Goal: Information Seeking & Learning: Learn about a topic

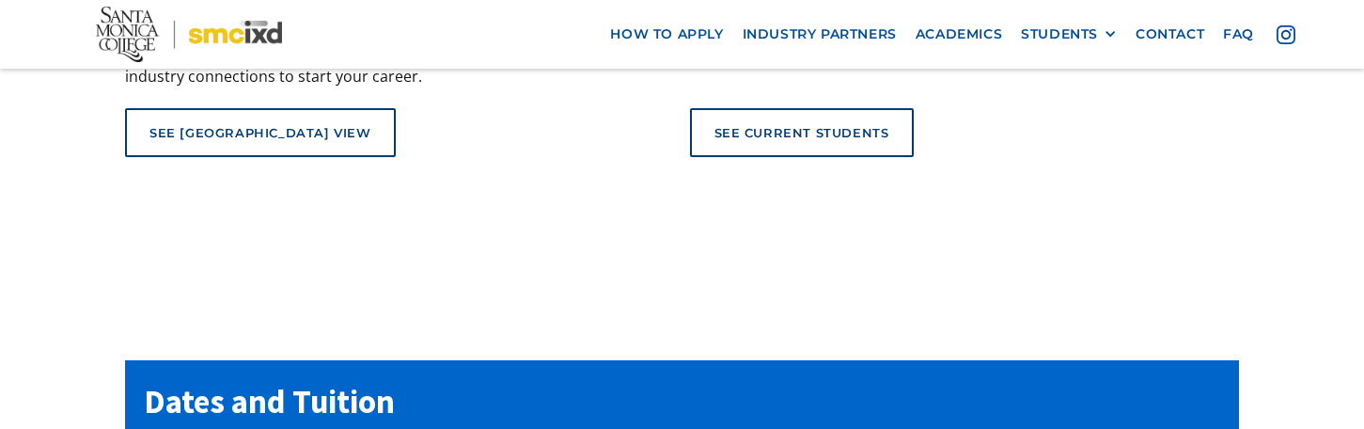
scroll to position [7427, 0]
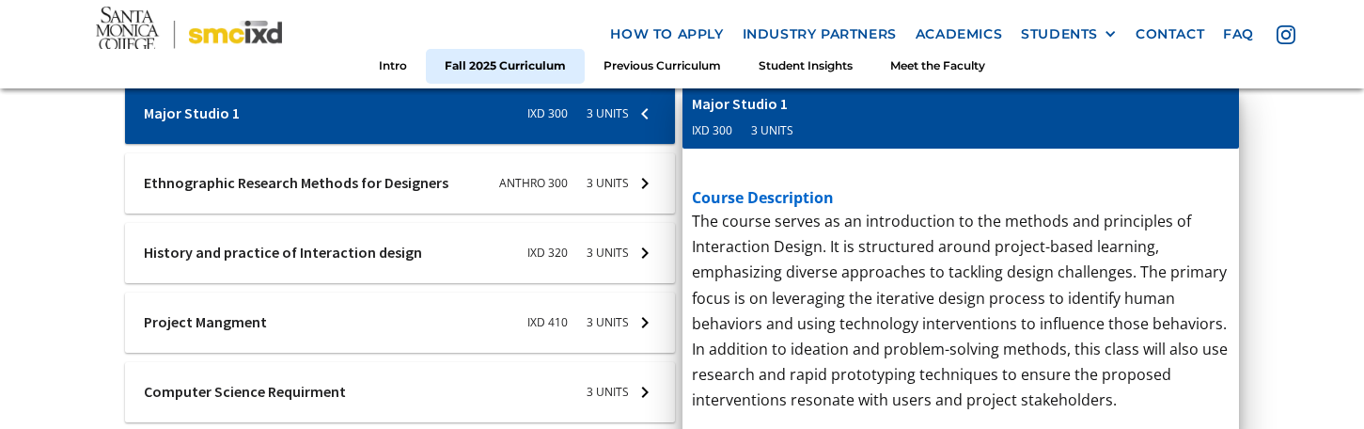
scroll to position [837, 0]
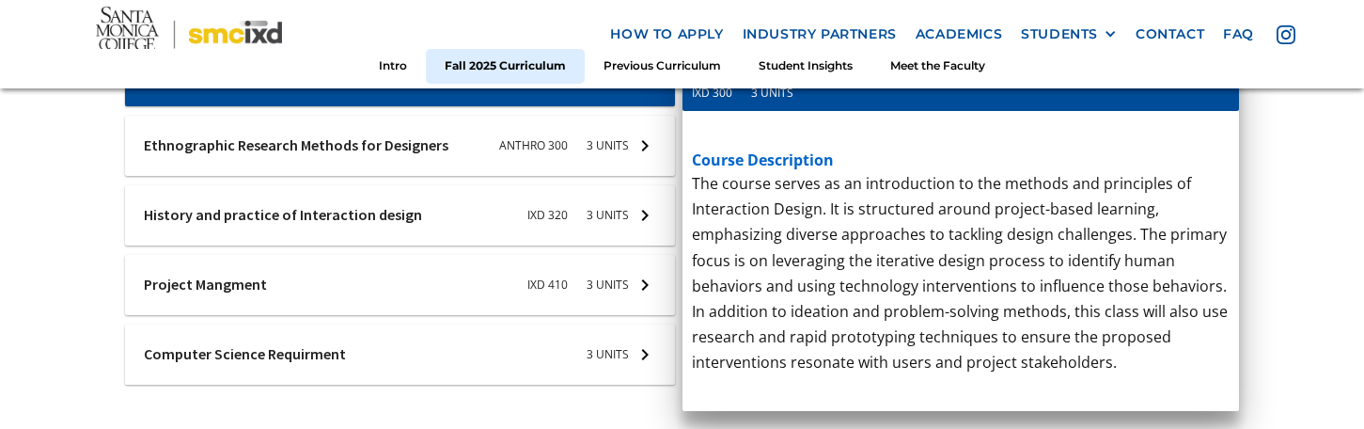
click at [591, 157] on div at bounding box center [400, 146] width 550 height 60
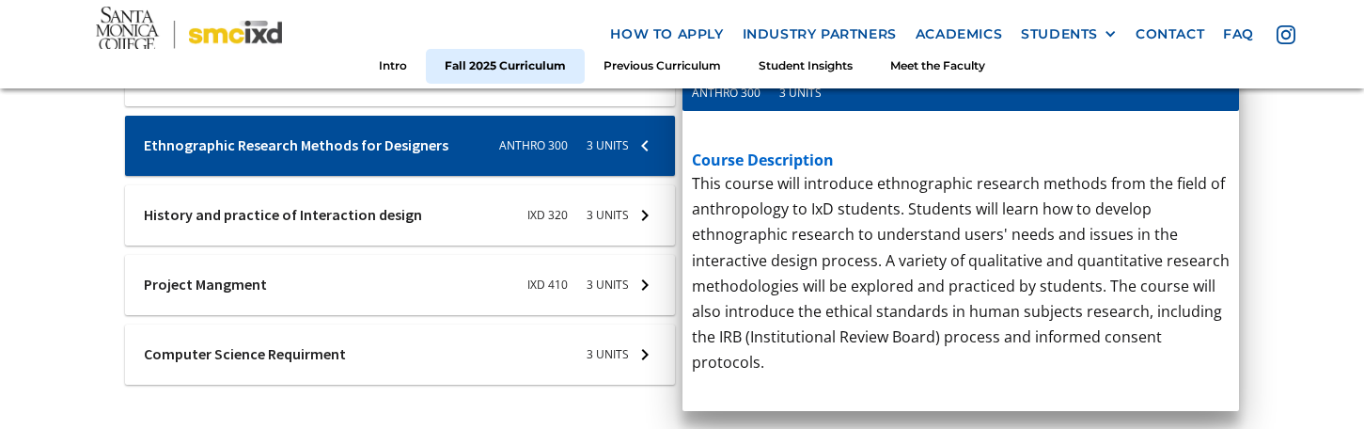
click at [553, 216] on div at bounding box center [400, 215] width 550 height 60
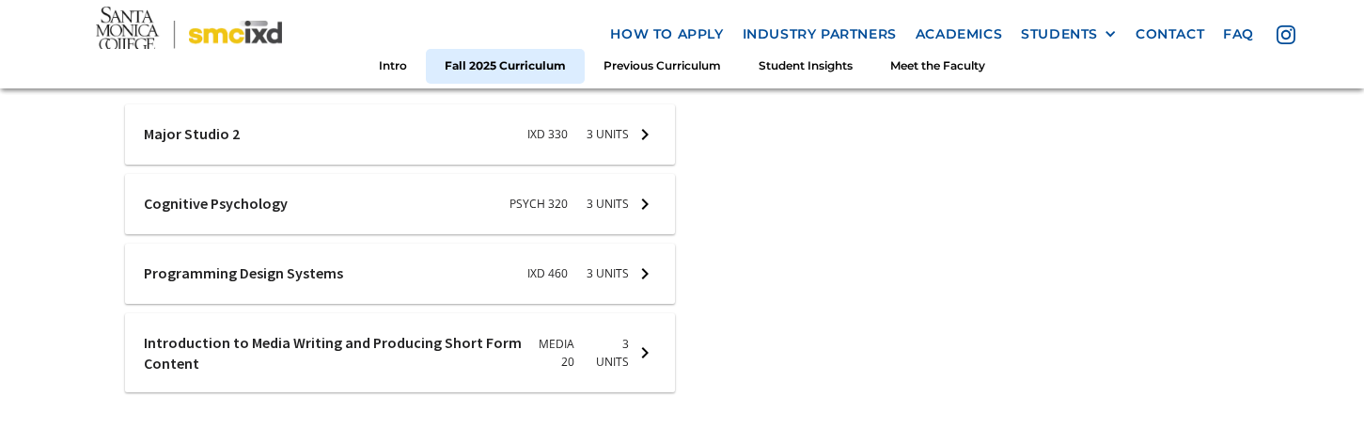
scroll to position [1308, 0]
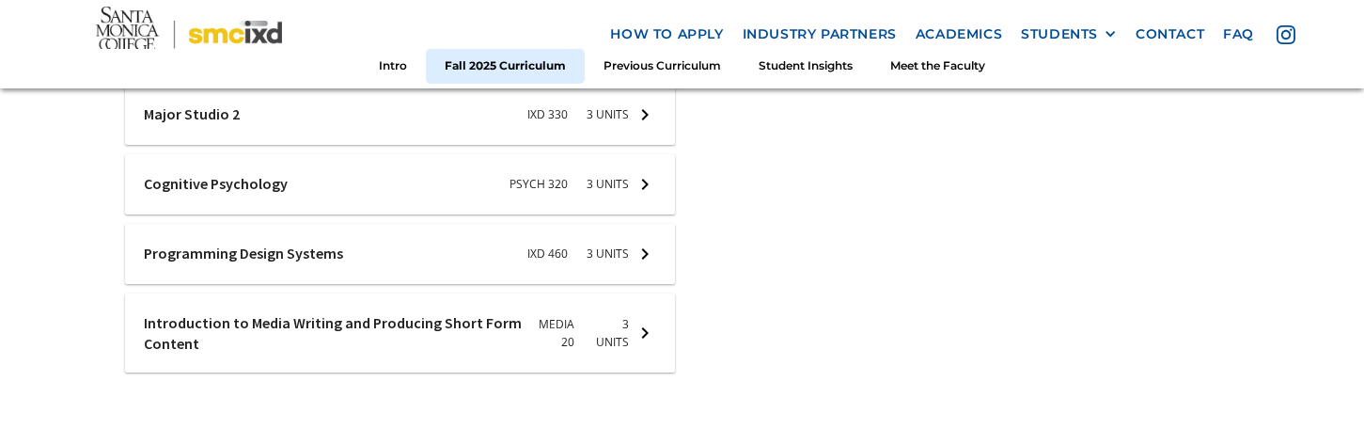
click at [599, 202] on div at bounding box center [400, 184] width 550 height 60
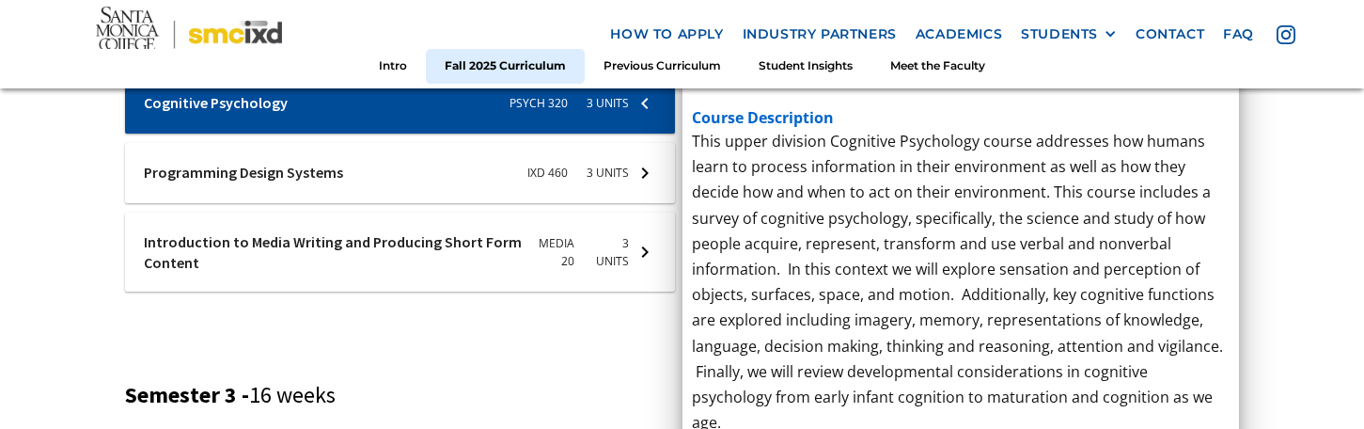
scroll to position [1449, 0]
